Goal: Information Seeking & Learning: Check status

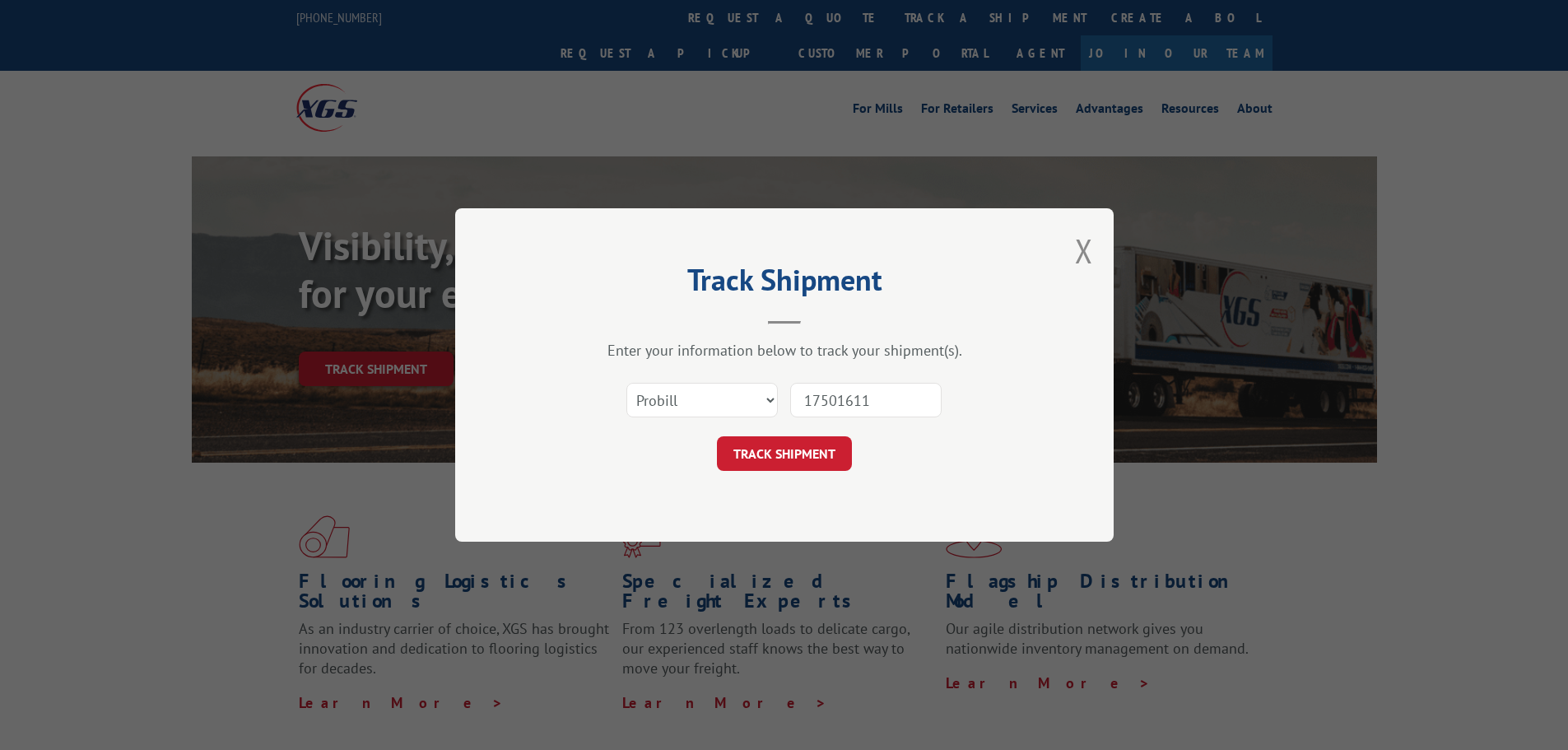
click at [788, 453] on button "TRACK SHIPMENT" at bounding box center [784, 453] width 135 height 34
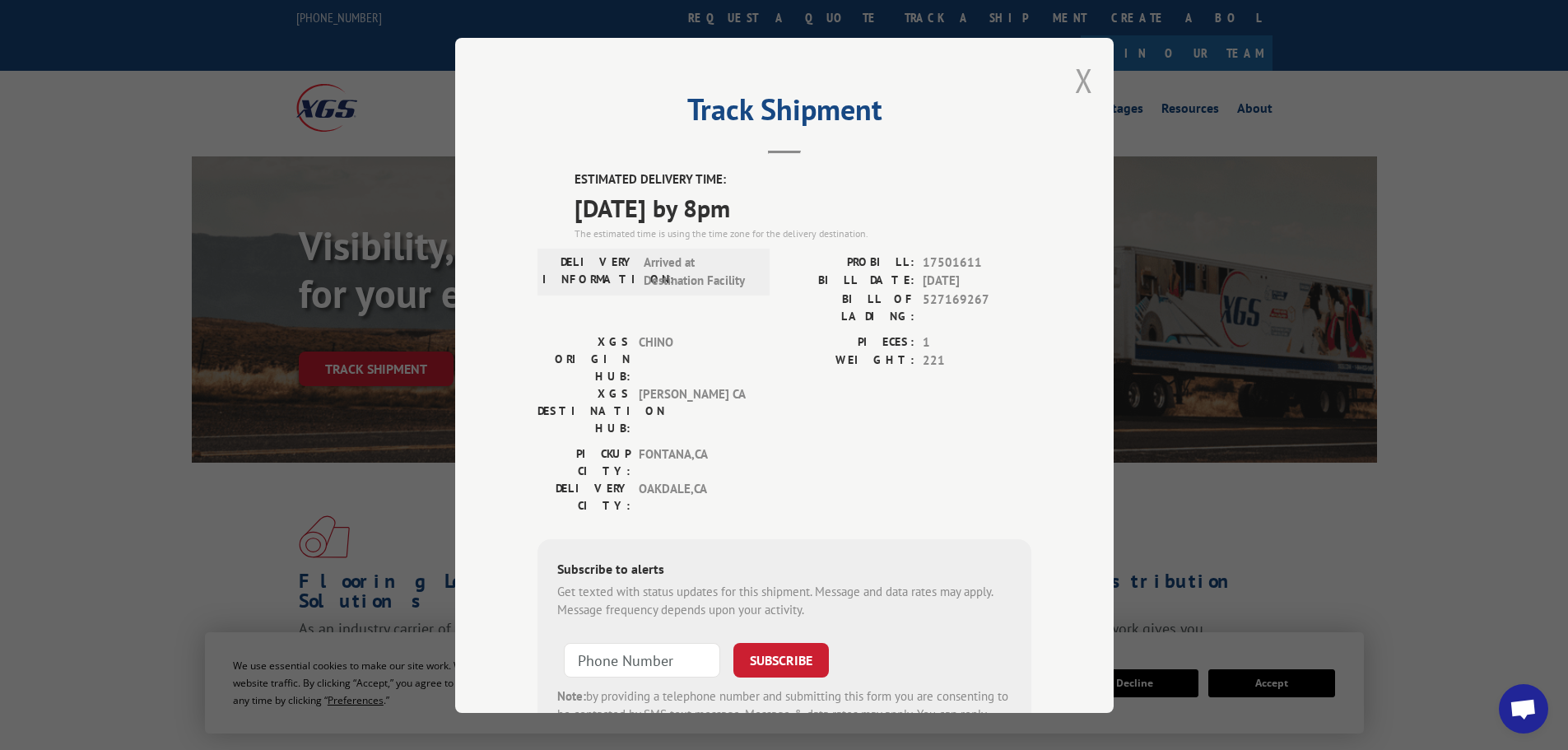
click at [1083, 80] on button "Close modal" at bounding box center [1084, 80] width 18 height 44
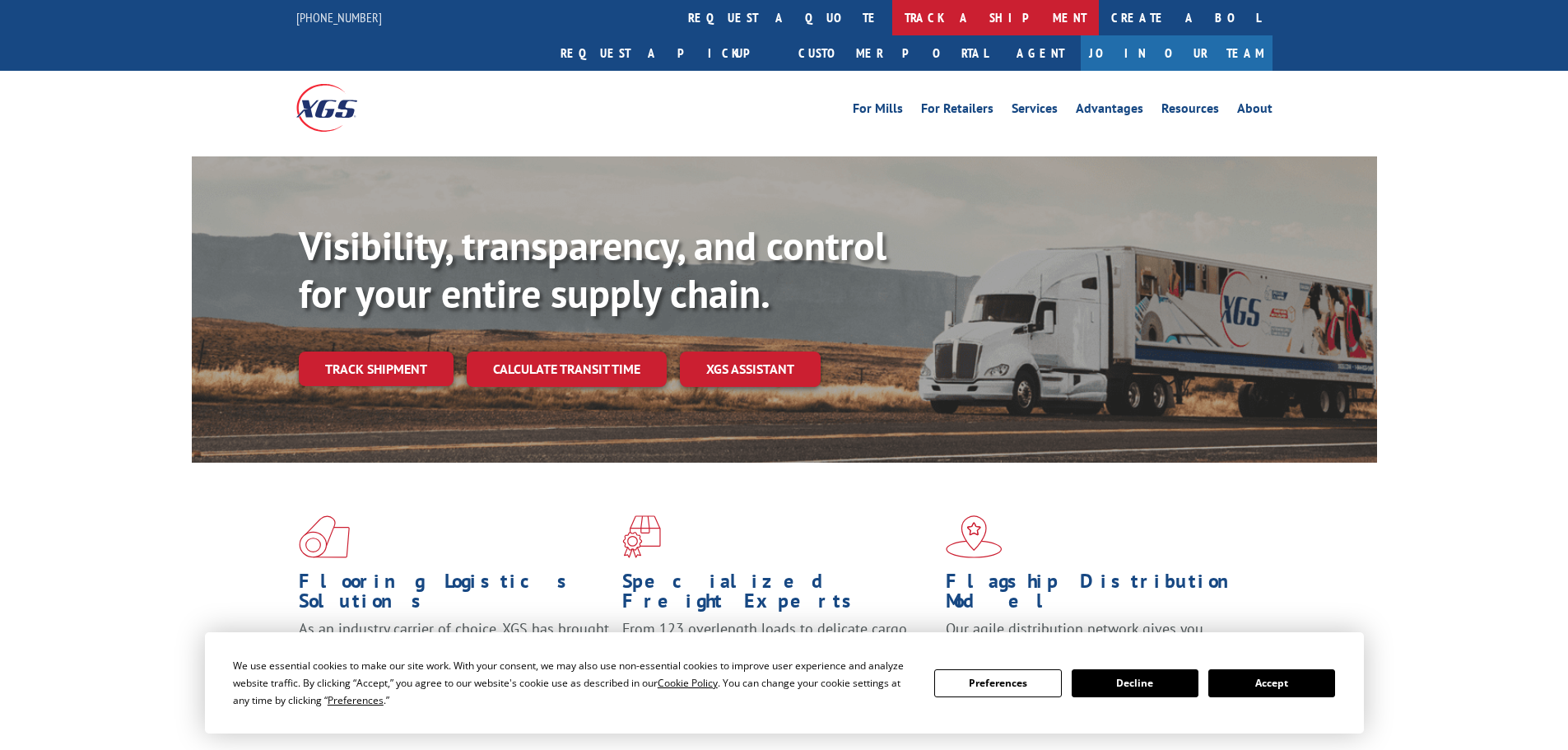
click at [893, 11] on link "track a shipment" at bounding box center [996, 18] width 207 height 35
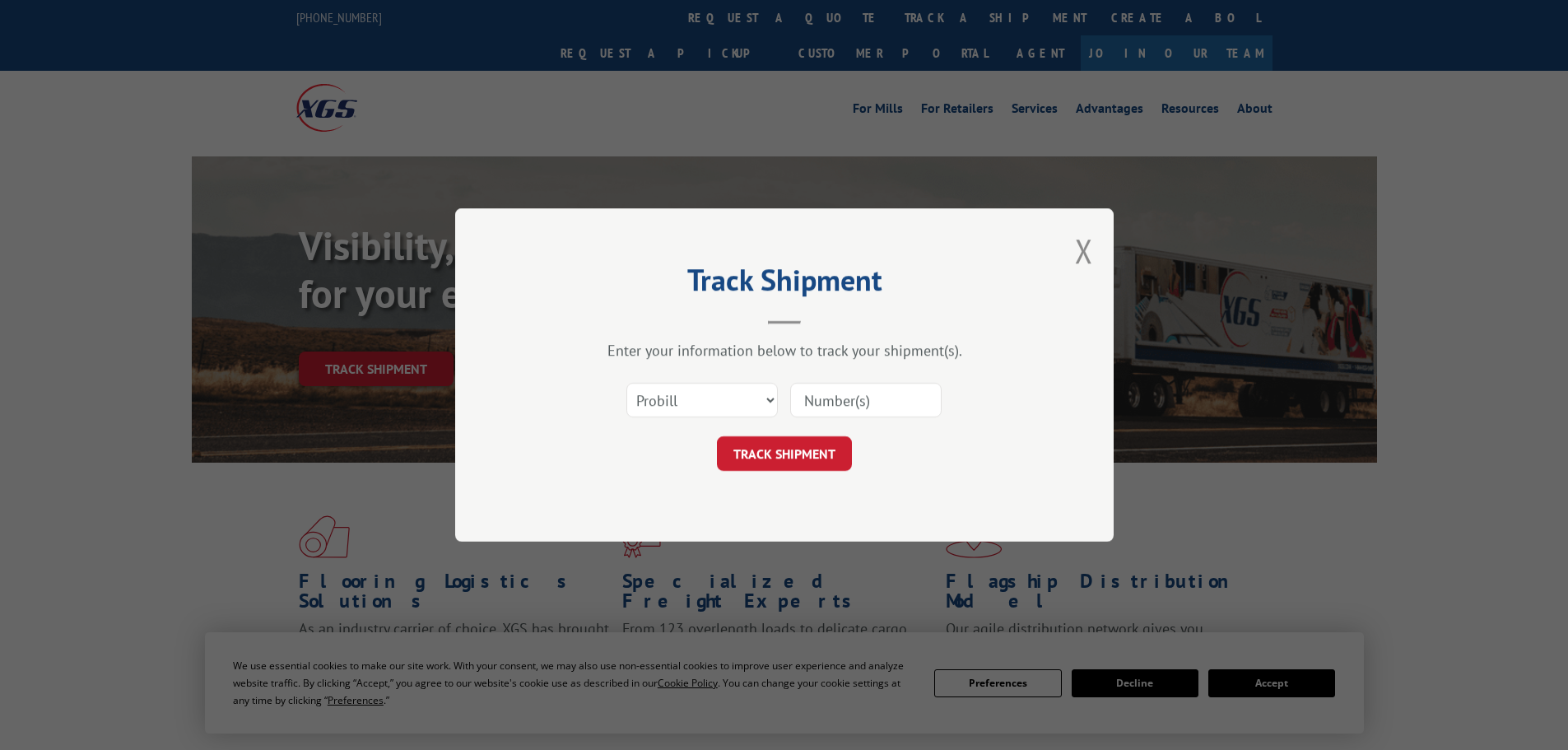
click at [830, 405] on input at bounding box center [866, 400] width 152 height 34
paste input "17496913"
type input "17496913"
click at [769, 456] on button "TRACK SHIPMENT" at bounding box center [784, 453] width 135 height 34
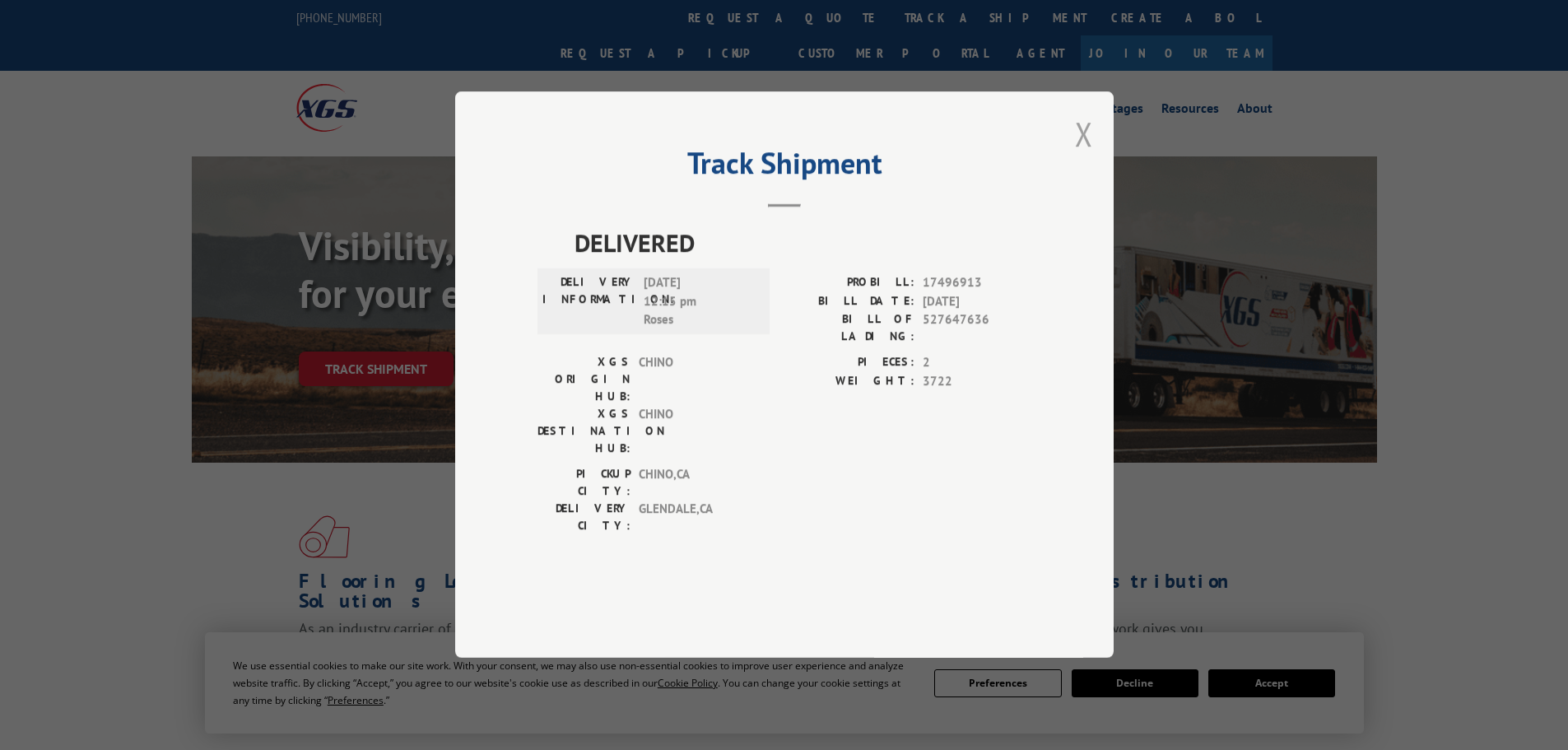
click at [1080, 156] on button "Close modal" at bounding box center [1084, 133] width 18 height 44
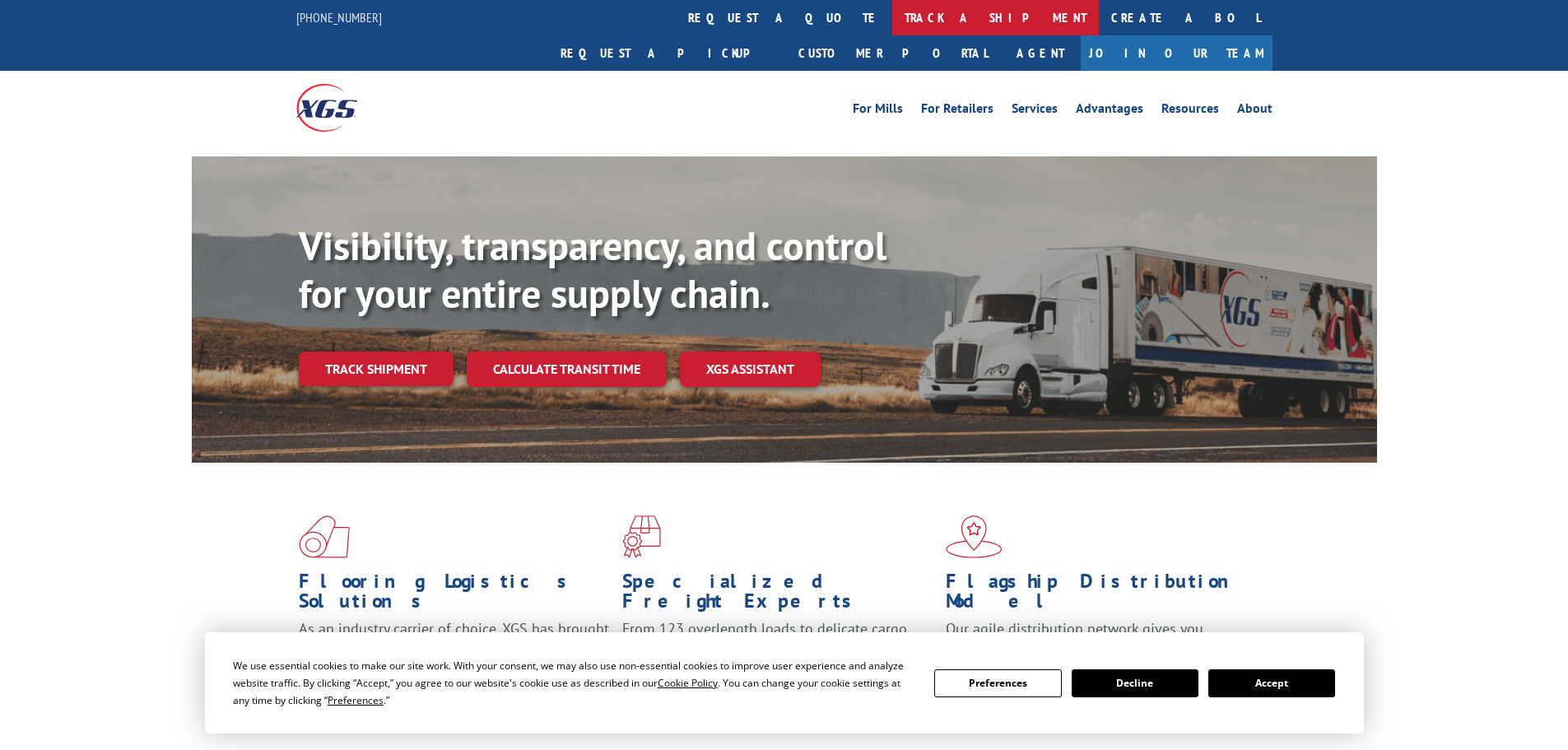
click at [893, 19] on link "track a shipment" at bounding box center [996, 18] width 207 height 35
